Goal: Task Accomplishment & Management: Manage account settings

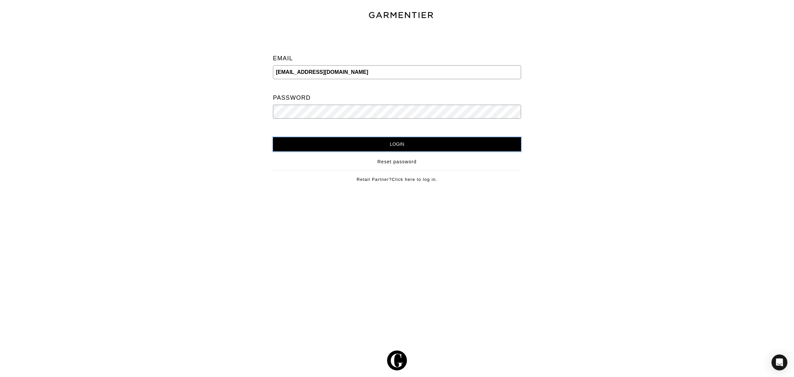
click at [326, 139] on input "Login" at bounding box center [397, 144] width 248 height 14
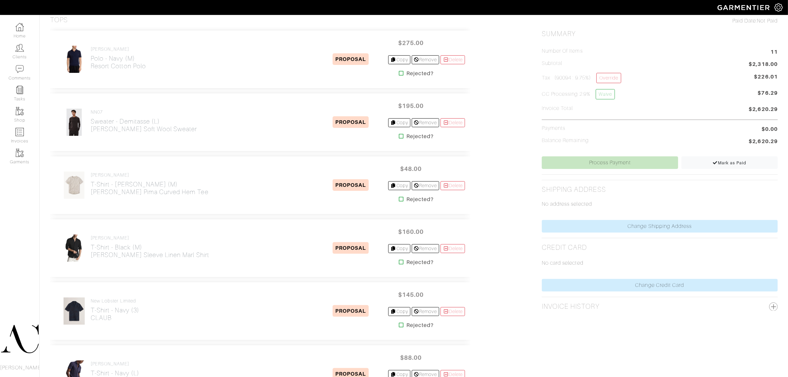
scroll to position [165, 0]
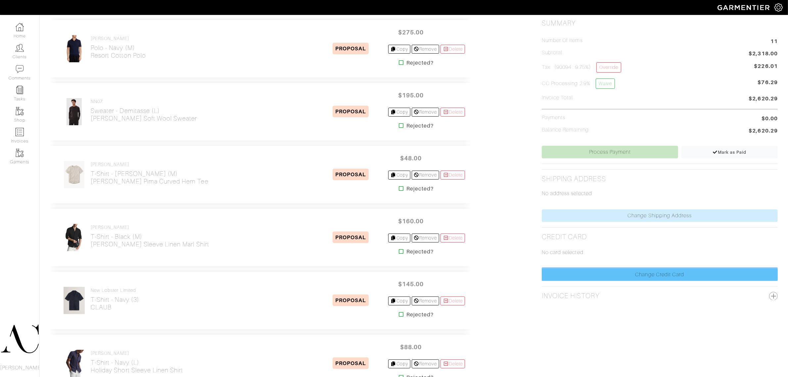
click at [624, 279] on link "Change Credit Card" at bounding box center [660, 274] width 236 height 13
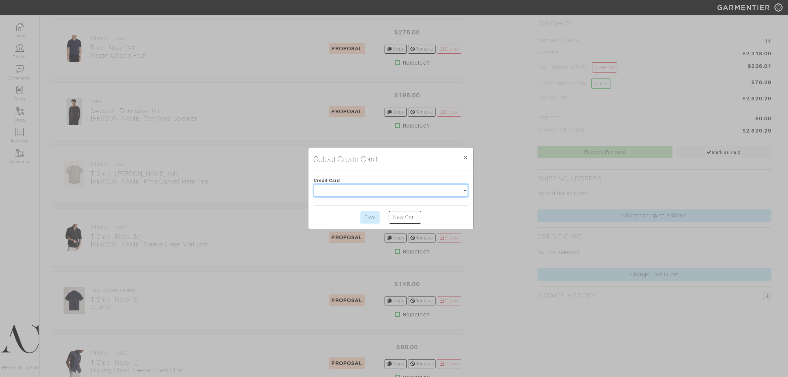
click at [434, 185] on select at bounding box center [391, 190] width 154 height 13
click at [434, 186] on select at bounding box center [391, 190] width 154 height 13
click at [467, 158] on span "×" at bounding box center [465, 157] width 5 height 9
